Goal: Check status: Check status

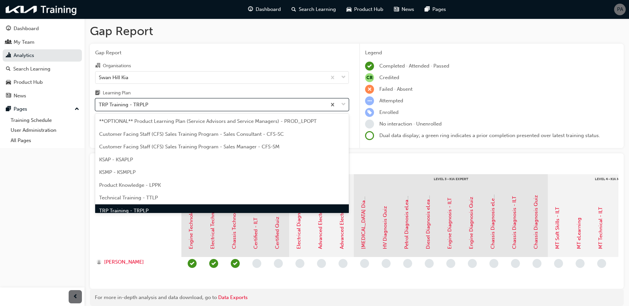
scroll to position [9, 0]
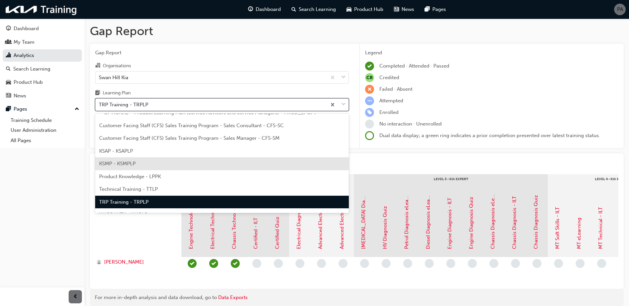
click at [150, 161] on div "KSMP - KSMPLP" at bounding box center [222, 164] width 254 height 13
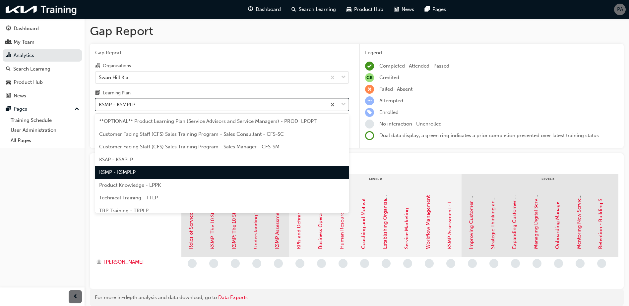
click at [169, 106] on div "KSMP - KSMPLP" at bounding box center [211, 105] width 231 height 12
click at [99, 106] on input "Learning Plan option KSMP - KSMPLP, selected. option KSMP - KSMPLP focused, 5 o…" at bounding box center [99, 105] width 1 height 6
click at [166, 167] on div "KSMP - KSMPLP" at bounding box center [222, 172] width 254 height 13
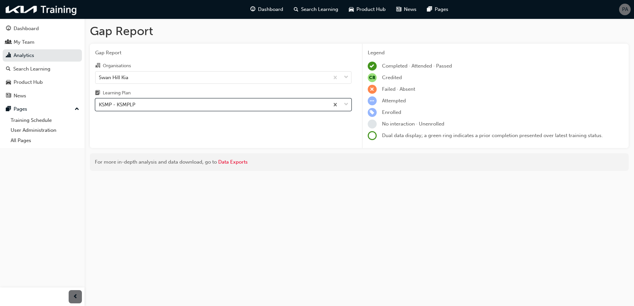
click at [168, 162] on div "For more in-depth analysis and data download, go to Data Exports" at bounding box center [359, 163] width 529 height 8
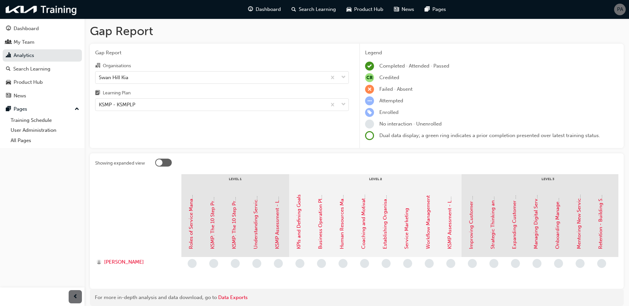
click at [181, 97] on div "Learning Plan" at bounding box center [222, 94] width 254 height 10
click at [99, 102] on input "Learning Plan KSMP - KSMPLP" at bounding box center [99, 105] width 1 height 6
click at [180, 106] on div "KSMP - KSMPLP" at bounding box center [211, 105] width 231 height 12
click at [99, 106] on input "Learning Plan option KSMP - KSMPLP, selected. 0 results available. Select is fo…" at bounding box center [99, 105] width 1 height 6
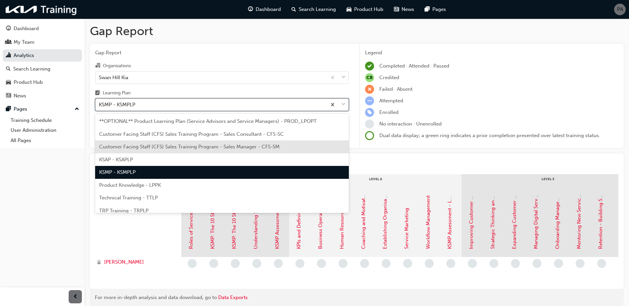
click at [168, 152] on div "Customer Facing Staff (CFS) Sales Training Program - Sales Manager - CFS-SM" at bounding box center [222, 147] width 254 height 13
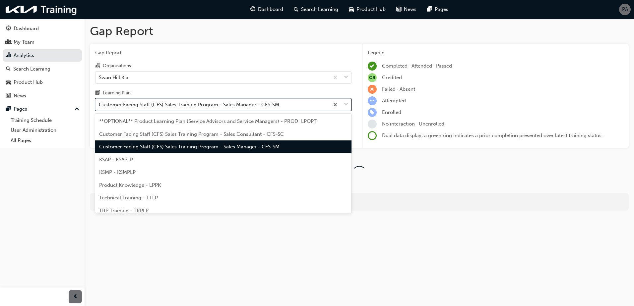
click at [182, 100] on div "Customer Facing Staff (CFS) Sales Training Program - Sales Manager - CFS-SM" at bounding box center [213, 105] width 234 height 12
click at [99, 102] on input "Learning Plan option Customer Facing Staff (CFS) Sales Training Program - Sales…" at bounding box center [99, 105] width 1 height 6
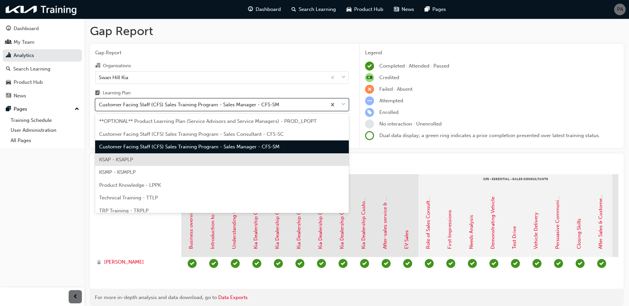
click at [159, 166] on div "KSAP - KSAPLP" at bounding box center [222, 160] width 254 height 13
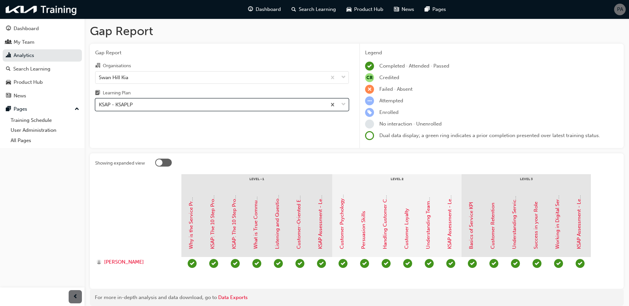
click at [184, 105] on div "KSAP - KSAPLP" at bounding box center [211, 105] width 231 height 12
click at [99, 105] on input "Learning Plan option KSAP - KSAPLP, selected. 0 results available. Select is fo…" at bounding box center [99, 105] width 1 height 6
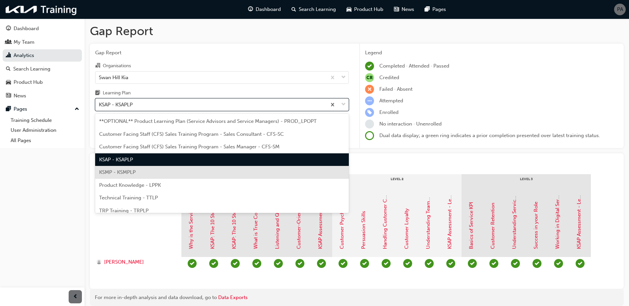
click at [161, 171] on div "KSMP - KSMPLP" at bounding box center [222, 172] width 254 height 13
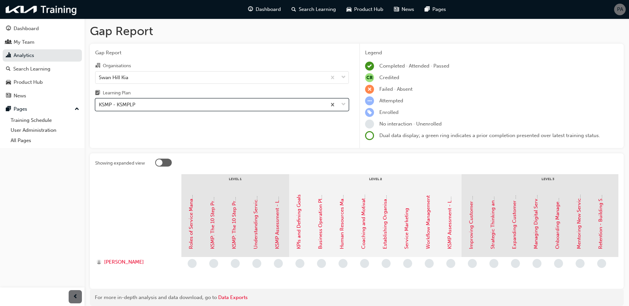
click at [220, 104] on div "KSMP - KSMPLP" at bounding box center [211, 105] width 231 height 12
click at [99, 104] on input "Learning Plan option KSMP - KSMPLP, selected. 0 results available. Select is fo…" at bounding box center [99, 105] width 1 height 6
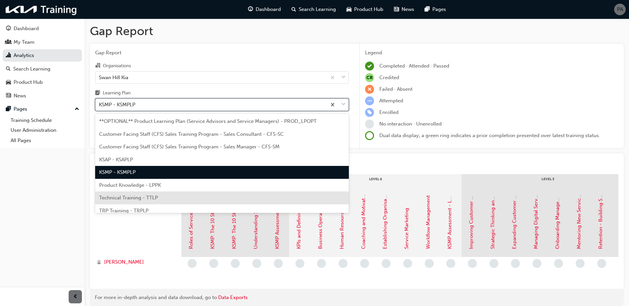
scroll to position [18, 0]
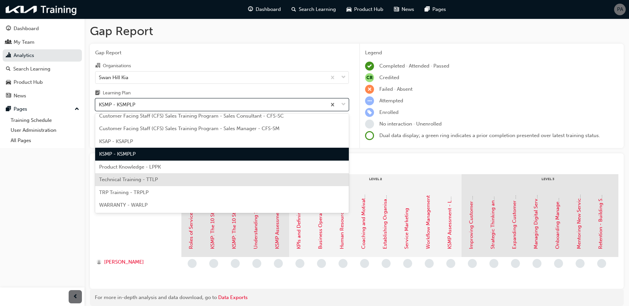
click at [174, 180] on div "Technical Training - TTLP" at bounding box center [222, 179] width 254 height 13
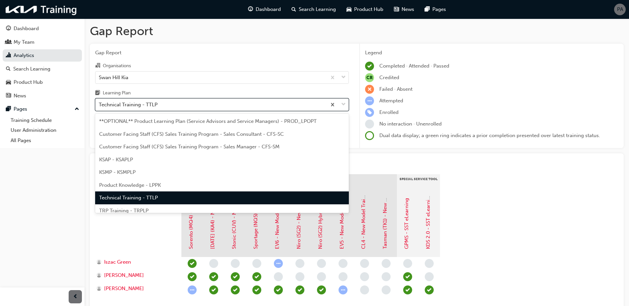
click at [193, 108] on div "Technical Training - TTLP" at bounding box center [211, 105] width 231 height 12
click at [99, 107] on input "Learning Plan option Technical Training - TTLP, selected. option Technical Trai…" at bounding box center [99, 105] width 1 height 6
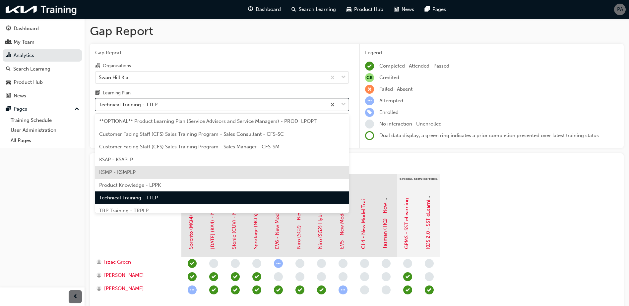
scroll to position [18, 0]
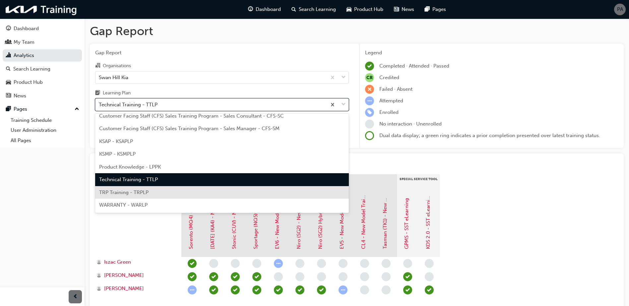
click at [180, 190] on div "TRP Training - TRPLP" at bounding box center [222, 192] width 254 height 13
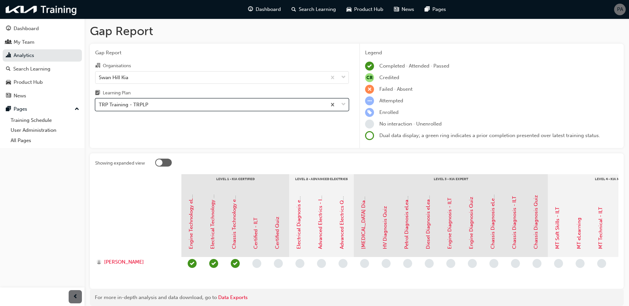
click at [197, 107] on div "TRP Training - TRPLP" at bounding box center [211, 105] width 231 height 12
click at [99, 107] on input "Learning Plan option TRP Training - TRPLP, selected. 0 results available. Selec…" at bounding box center [99, 105] width 1 height 6
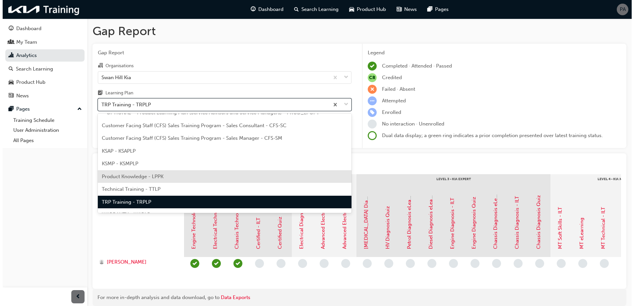
scroll to position [18, 0]
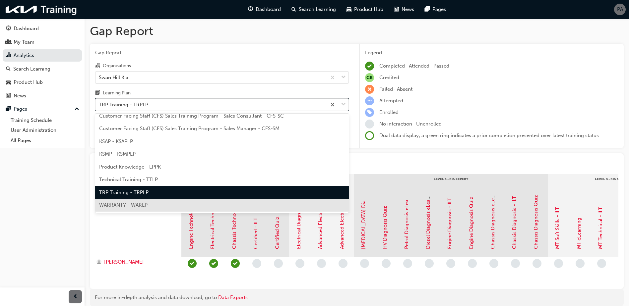
click at [170, 203] on div "WARRANTY - WARLP" at bounding box center [222, 205] width 254 height 13
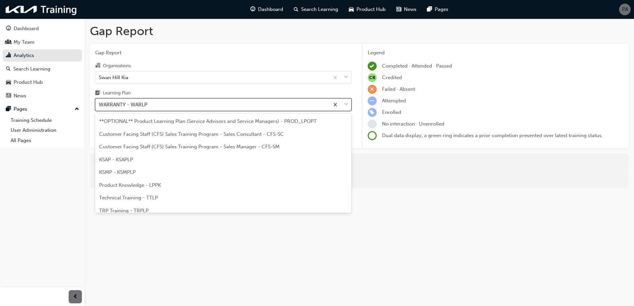
click at [188, 105] on div "WARRANTY - WARLP" at bounding box center [213, 105] width 234 height 12
click at [99, 105] on input "Learning Plan option WARRANTY - WARLP, selected. option WARRANTY - WARLP focuse…" at bounding box center [99, 105] width 1 height 6
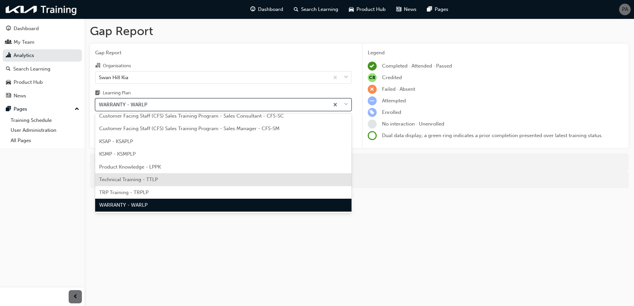
click at [166, 180] on div "Technical Training - TTLP" at bounding box center [223, 179] width 256 height 13
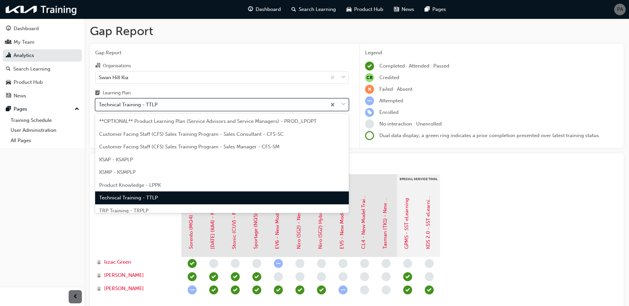
click at [173, 104] on div "Technical Training - TTLP" at bounding box center [211, 105] width 231 height 12
click at [99, 104] on input "Learning Plan option Technical Training - TTLP, selected. option Technical Trai…" at bounding box center [99, 105] width 1 height 6
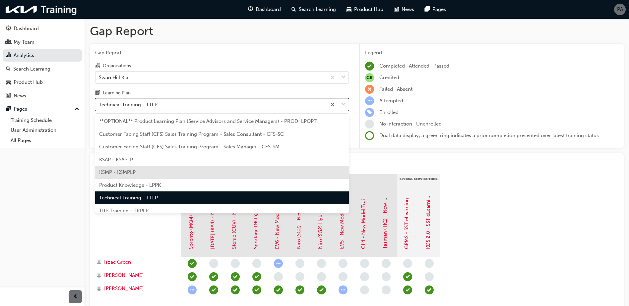
click at [163, 167] on div "KSMP - KSMPLP" at bounding box center [222, 172] width 254 height 13
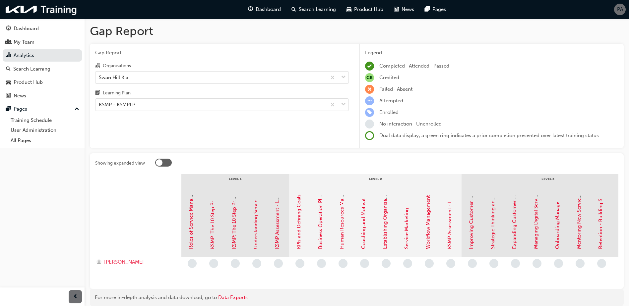
click at [126, 262] on span "[PERSON_NAME]" at bounding box center [124, 263] width 40 height 8
